Goal: Transaction & Acquisition: Purchase product/service

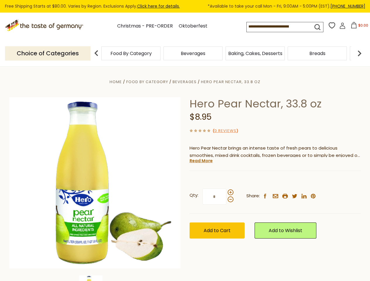
click at [185, 141] on div "Home Food By Category [GEOGRAPHIC_DATA] Hero Pear Nectar, 33.8 oz Hero Pear Nec…" at bounding box center [185, 191] width 360 height 226
click at [276, 27] on input at bounding box center [275, 26] width 56 height 8
click at [358, 27] on span "$0.00" at bounding box center [363, 25] width 10 height 5
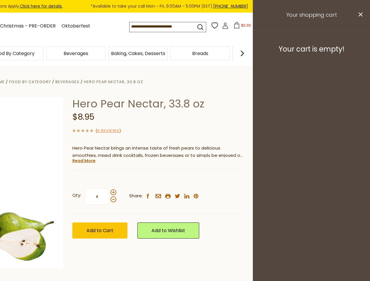
click at [107, 53] on div "Beverages" at bounding box center [76, 54] width 62 height 14
click at [360, 53] on h3 "Your cart is empty!" at bounding box center [311, 49] width 103 height 9
click at [185, 174] on div "Hero Pear Nectar, 33.8 oz $8.95 ( 0 Reviews ) Hero Pear Nectar brings an intens…" at bounding box center [157, 174] width 171 height 155
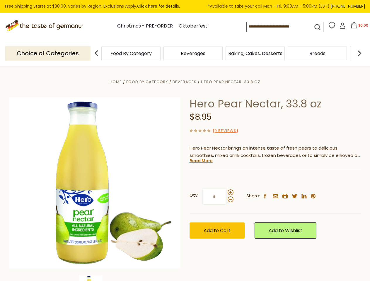
click at [95, 278] on div "Home Food By Category [GEOGRAPHIC_DATA] Hero Pear Nectar, 33.8 oz Hero Pear Nec…" at bounding box center [185, 191] width 360 height 226
click at [201, 161] on div "Hero Pear Nectar, 33.8 oz $8.95 ( 0 Reviews ) Hero Pear Nectar brings an intens…" at bounding box center [275, 174] width 171 height 155
